Goal: Transaction & Acquisition: Obtain resource

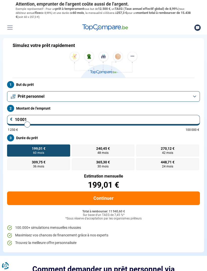
click at [195, 98] on button "Prêt personnel" at bounding box center [103, 96] width 193 height 11
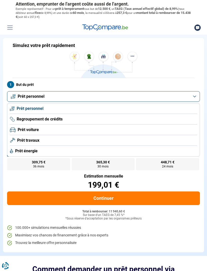
click at [27, 131] on span "Prêt voiture" at bounding box center [28, 130] width 21 height 6
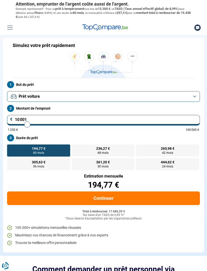
click at [39, 119] on input "10 001" at bounding box center [103, 120] width 193 height 11
type input "1 000"
type input "1250"
type input "100"
type input "1250"
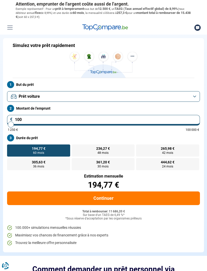
type input "10"
type input "1250"
type input "1"
type input "1250"
type input "0"
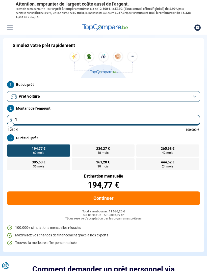
type input "1250"
type input "1 250"
type input "1250"
radio input "true"
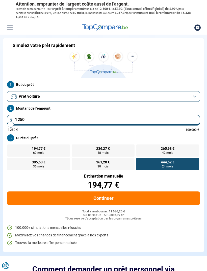
type input "12 502"
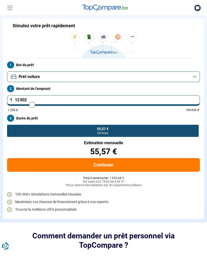
type input "12500"
radio input "false"
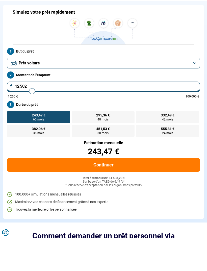
type input "1 250"
type input "1250"
type input "125"
type input "1250"
type input "12"
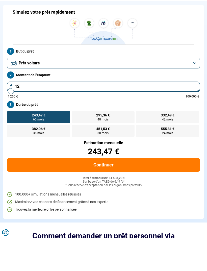
type input "1250"
type input "1"
type input "1250"
type input "0"
type input "1250"
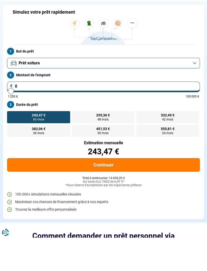
type input "1 250"
type input "1250"
radio input "true"
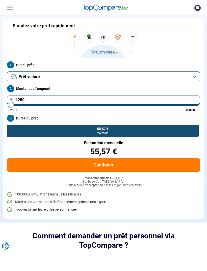
type input "125"
type input "1250"
type input "12"
type input "1250"
type input "1"
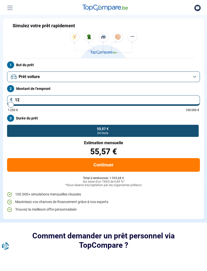
type input "1250"
type input "0"
type input "1250"
type input "2"
type input "1250"
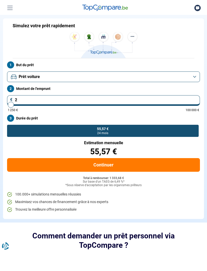
type input "22"
type input "1250"
type input "220"
type input "1250"
type input "2 200"
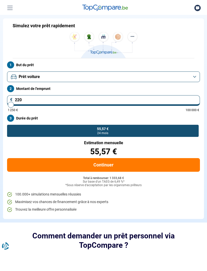
type input "2250"
type input "22 000"
type input "22000"
radio input "false"
